Goal: Information Seeking & Learning: Check status

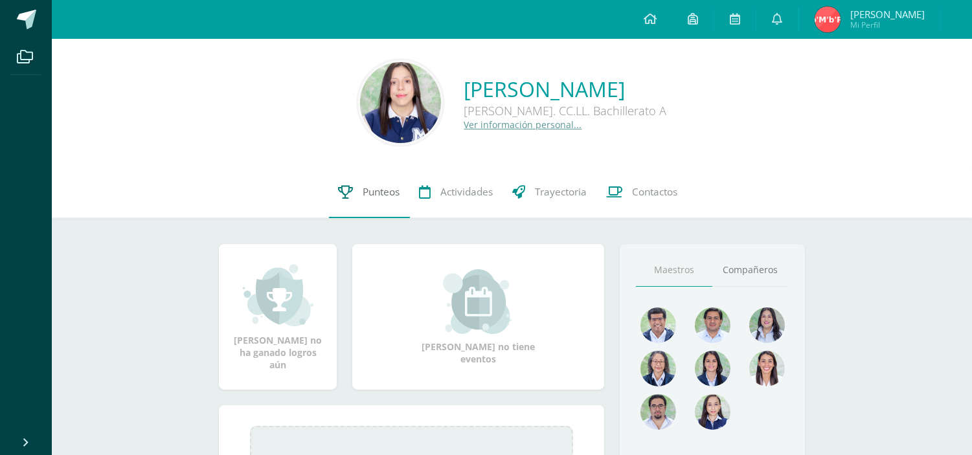
click at [350, 196] on icon at bounding box center [346, 192] width 15 height 14
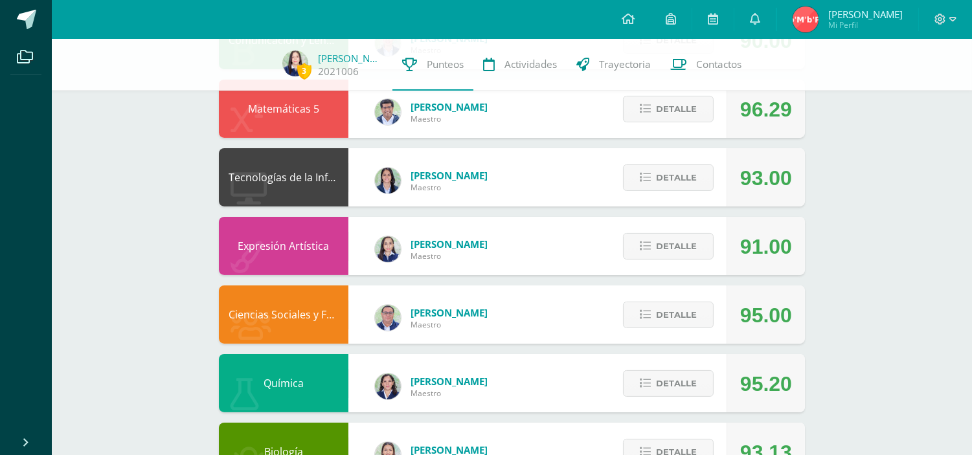
scroll to position [656, 0]
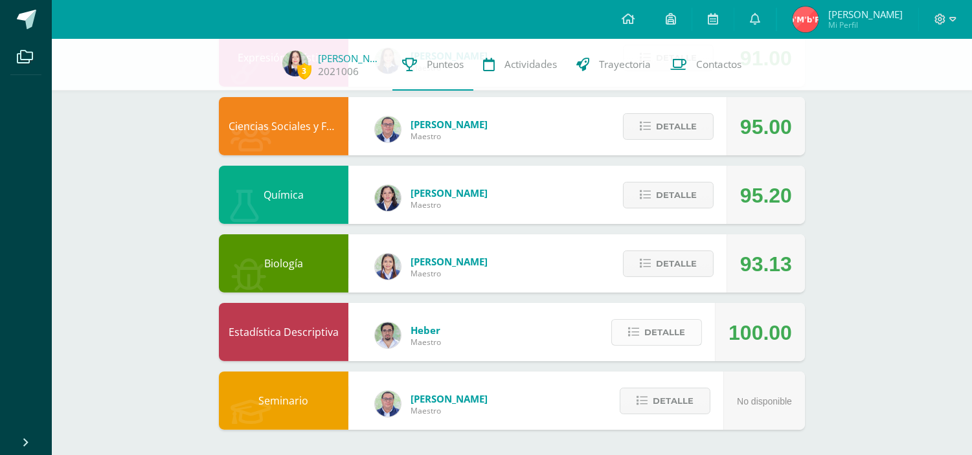
click at [639, 327] on icon at bounding box center [633, 332] width 11 height 11
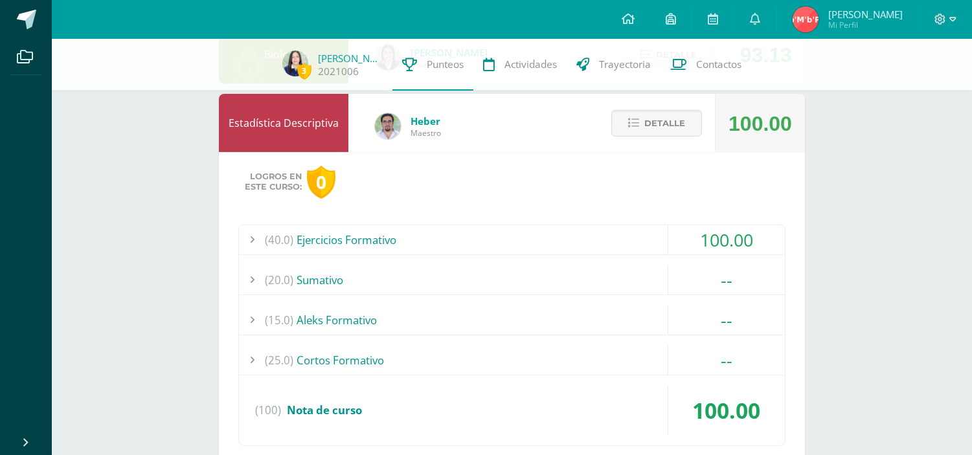
scroll to position [865, 0]
click at [354, 284] on div "(20.0) Sumativo" at bounding box center [512, 280] width 546 height 29
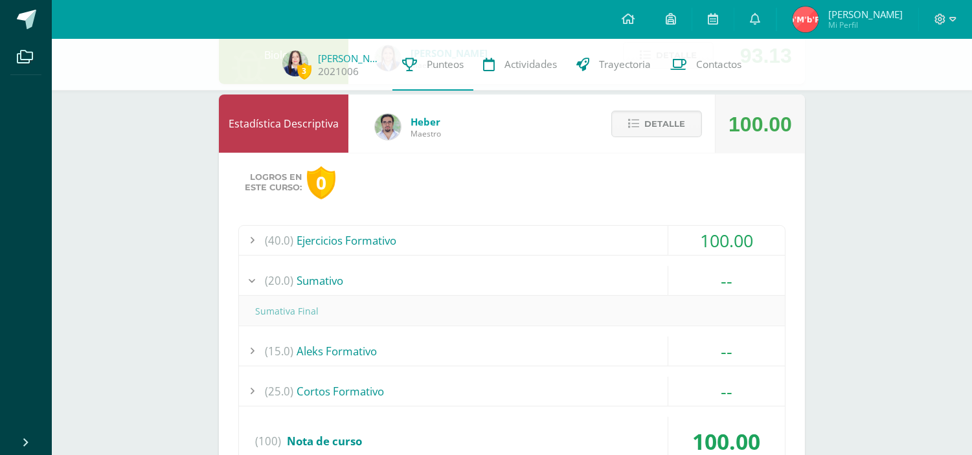
click at [354, 284] on div "(20.0) Sumativo" at bounding box center [512, 280] width 546 height 29
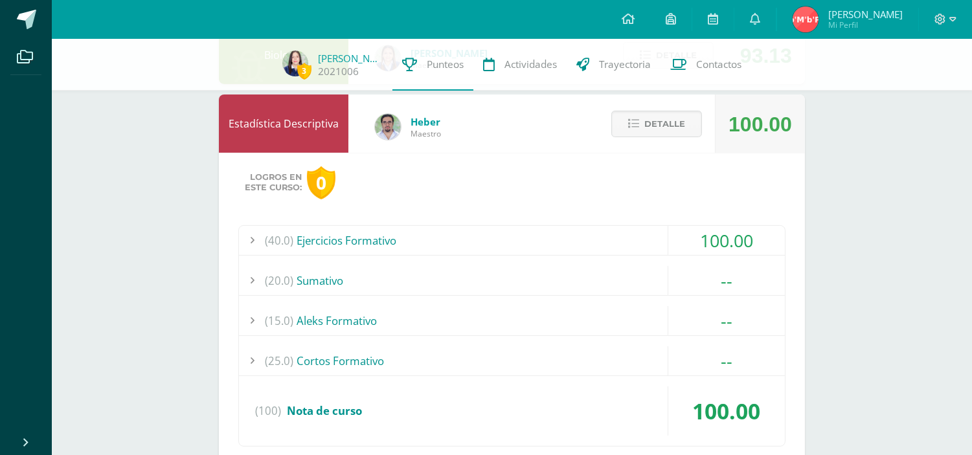
click at [361, 306] on div "(15.0) Aleks Formativo" at bounding box center [512, 320] width 546 height 29
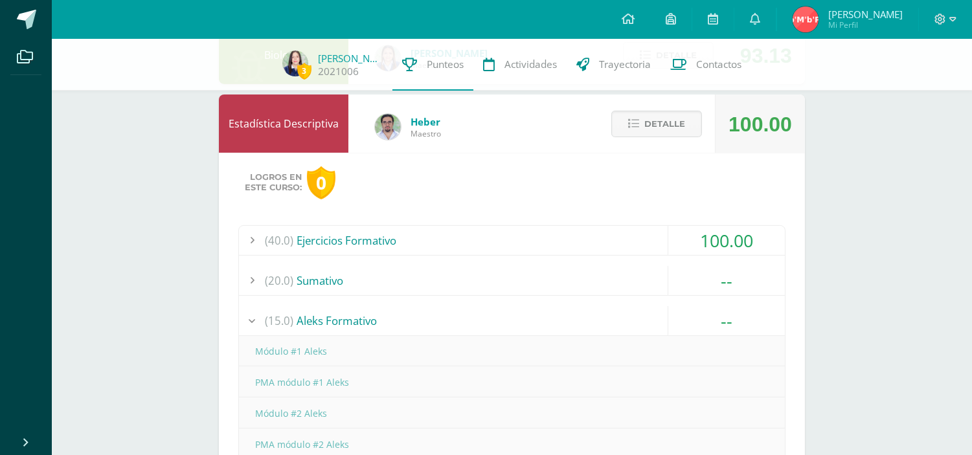
click at [361, 306] on div "(15.0) Aleks Formativo" at bounding box center [512, 320] width 546 height 29
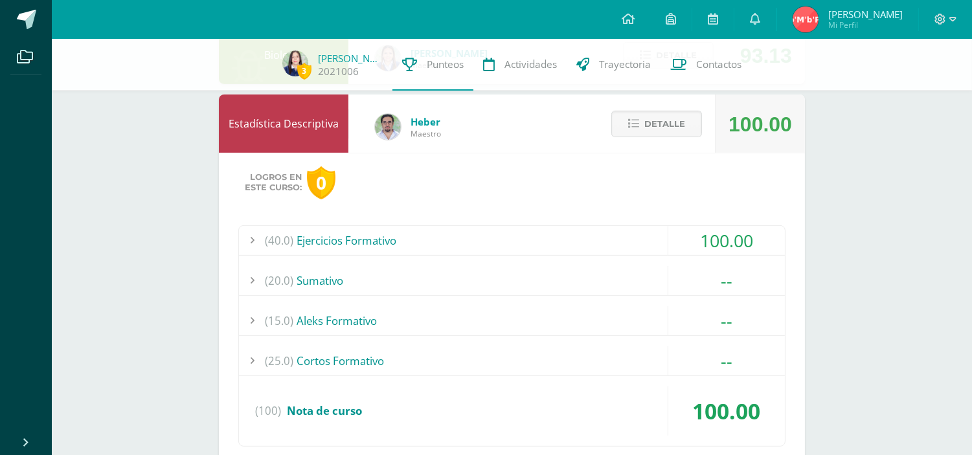
scroll to position [986, 0]
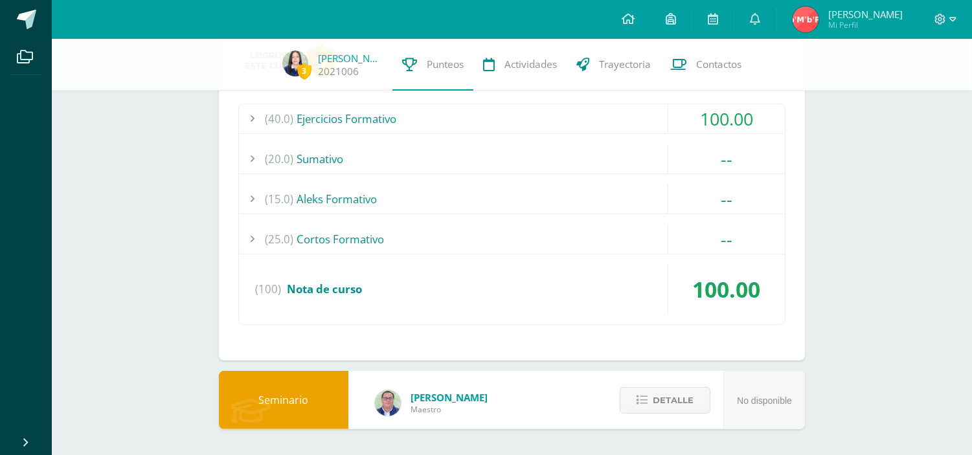
click at [350, 203] on div "(15.0) Aleks Formativo" at bounding box center [512, 199] width 546 height 29
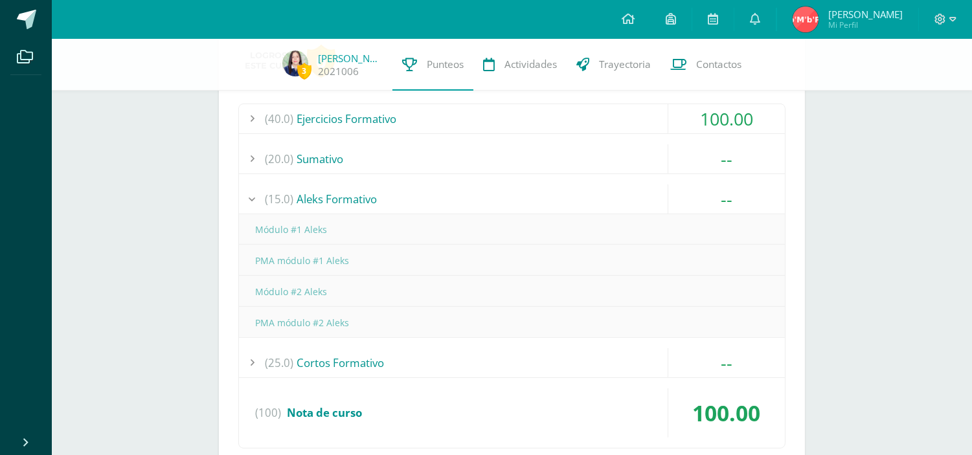
click at [350, 203] on div "(15.0) Aleks Formativo" at bounding box center [512, 199] width 546 height 29
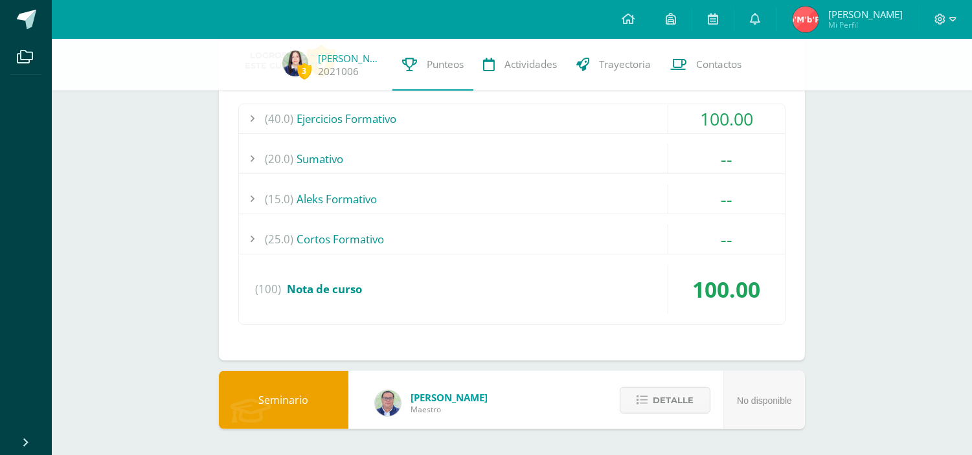
click at [352, 236] on div "(25.0) Cortos Formativo" at bounding box center [512, 239] width 546 height 29
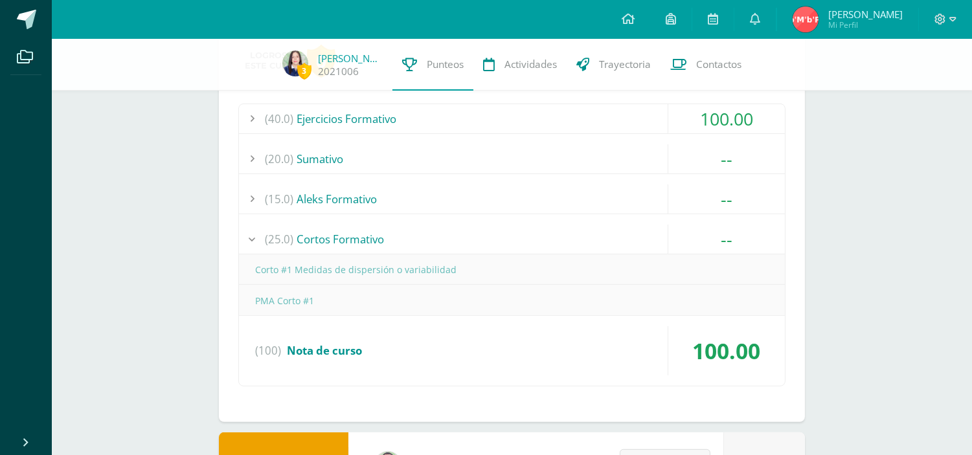
click at [352, 236] on div "(25.0) Cortos Formativo" at bounding box center [512, 239] width 546 height 29
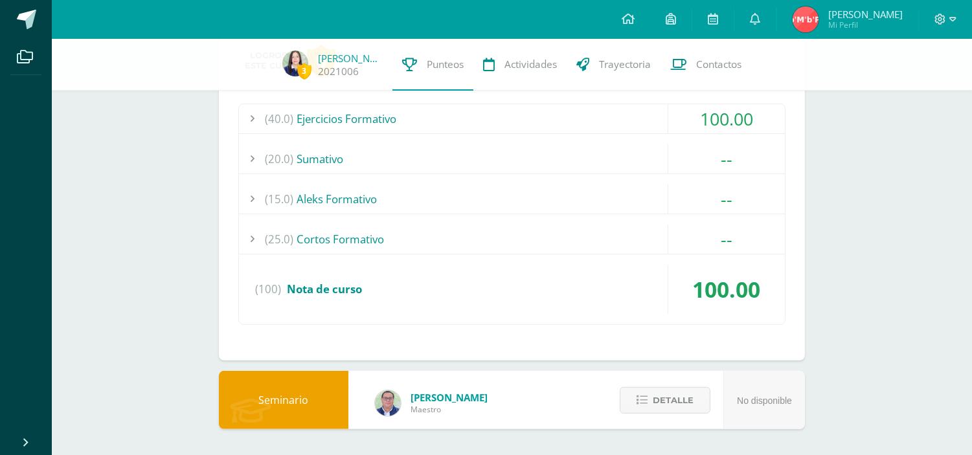
click at [369, 159] on div "(20.0) Sumativo" at bounding box center [512, 158] width 546 height 29
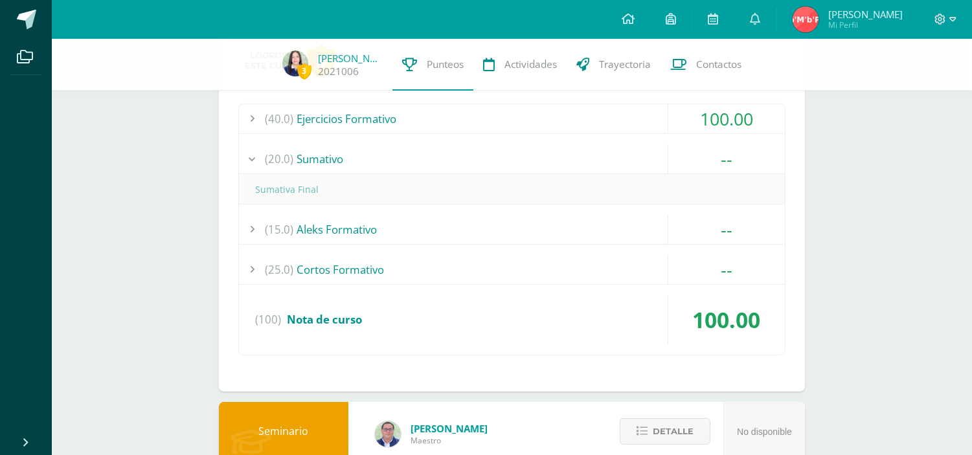
click at [369, 159] on div "(20.0) Sumativo" at bounding box center [512, 158] width 546 height 29
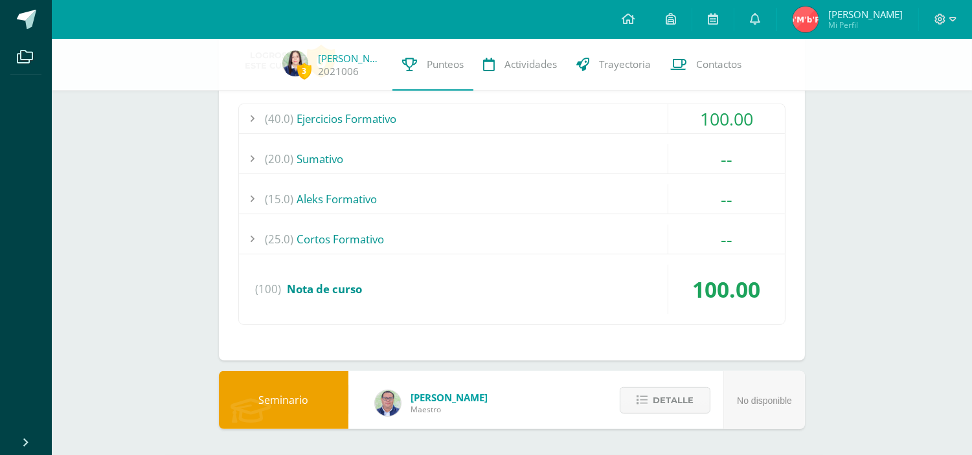
click at [372, 113] on div "(40.0) Ejercicios Formativo" at bounding box center [512, 118] width 546 height 29
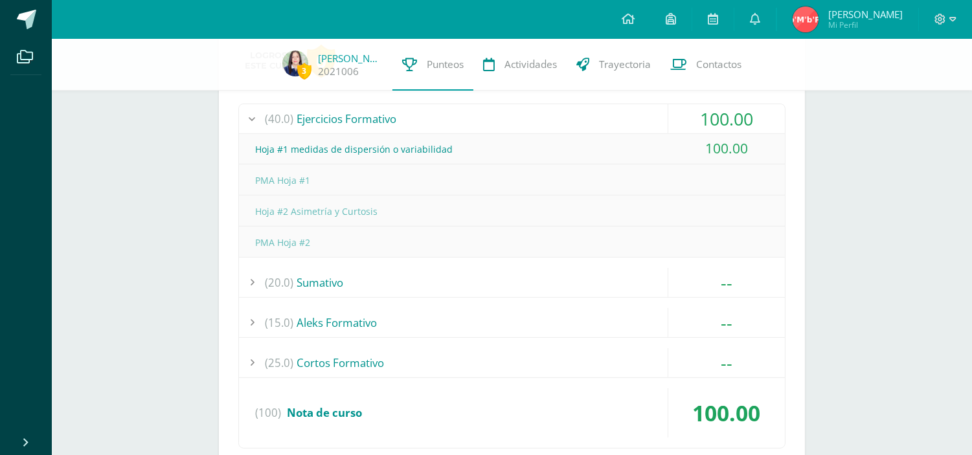
click at [372, 113] on div "(40.0) Ejercicios Formativo" at bounding box center [512, 118] width 546 height 29
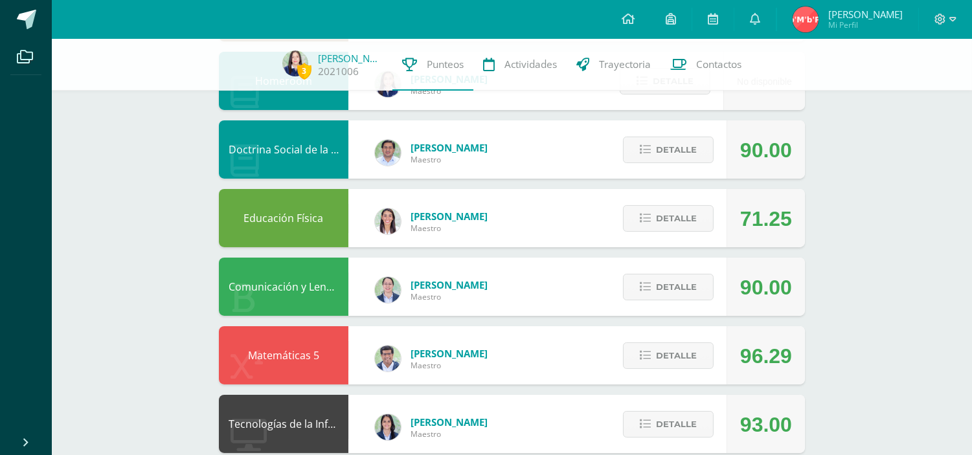
scroll to position [225, 0]
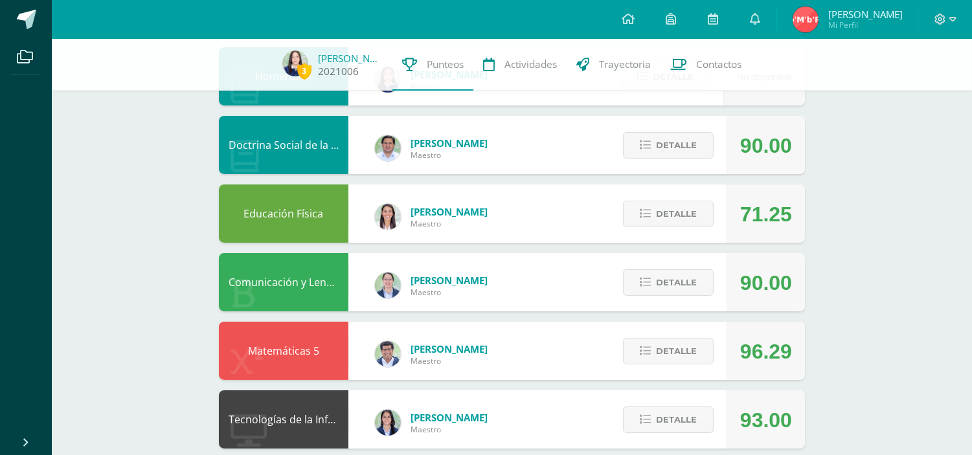
click at [293, 65] on img at bounding box center [295, 64] width 26 height 26
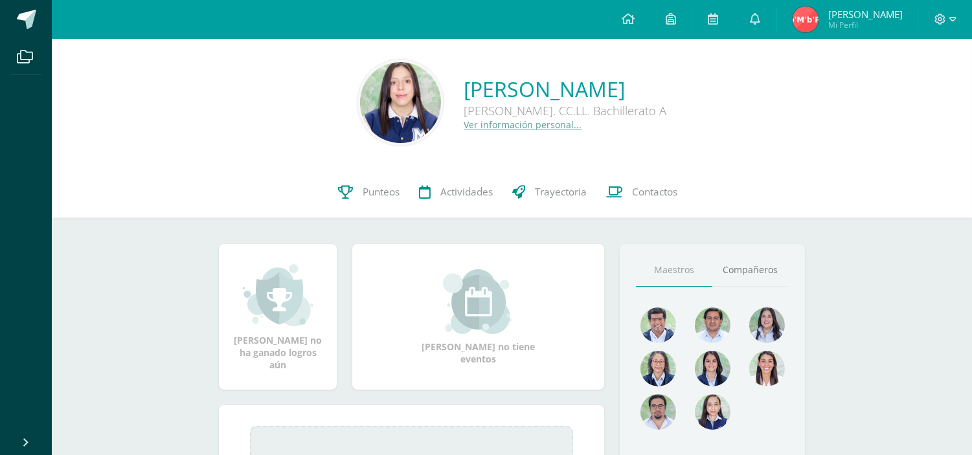
click at [360, 128] on img at bounding box center [400, 102] width 81 height 81
click at [748, 272] on link "Compañeros" at bounding box center [750, 270] width 76 height 33
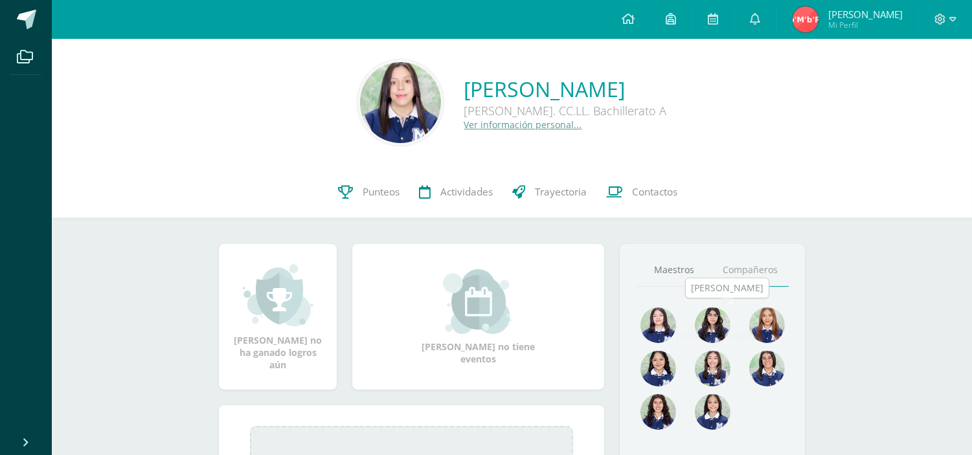
click at [714, 363] on img at bounding box center [713, 369] width 36 height 36
